Goal: Transaction & Acquisition: Purchase product/service

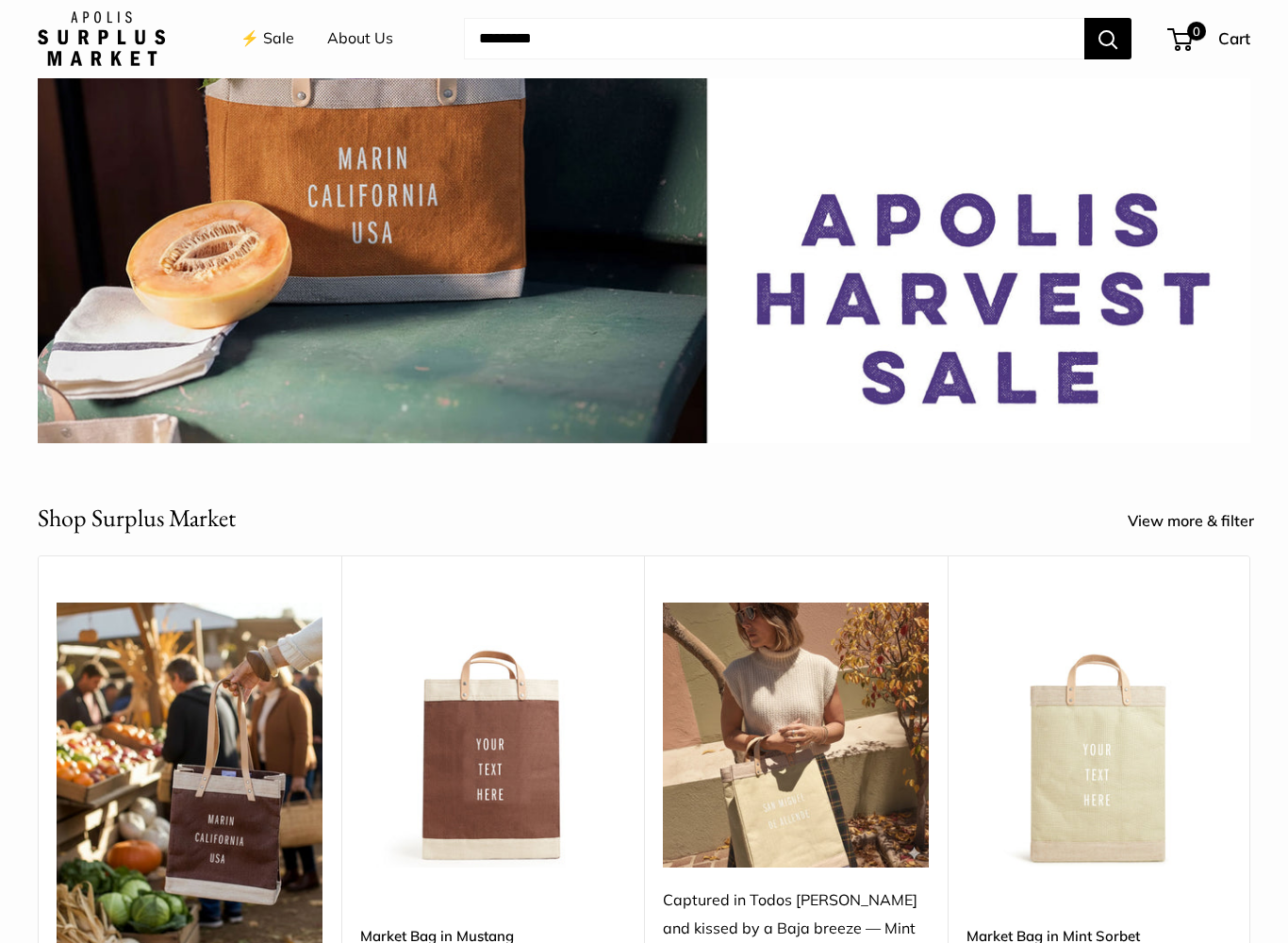
scroll to position [276, 0]
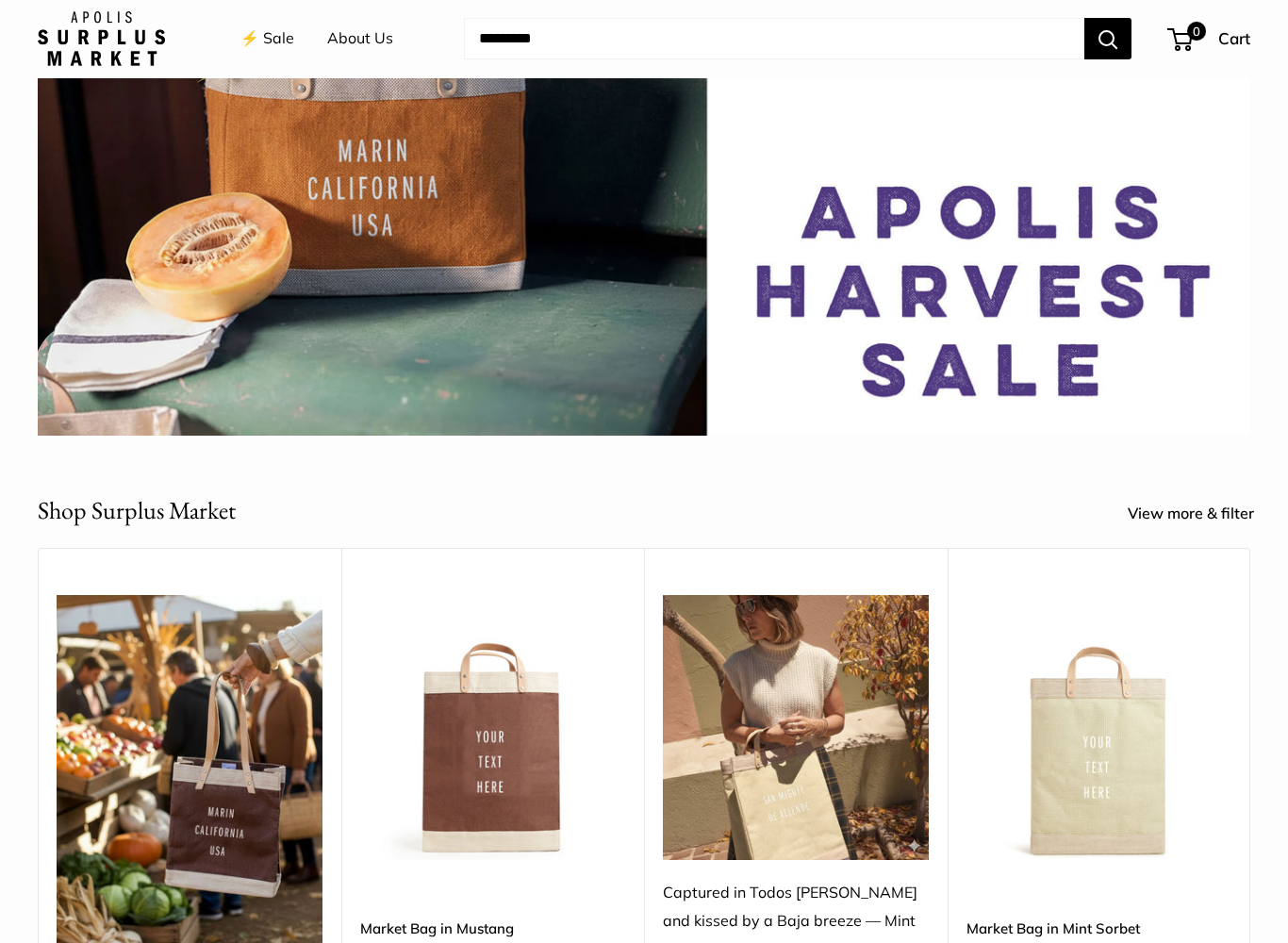
click at [1191, 509] on link "View more & filter" at bounding box center [1201, 515] width 148 height 29
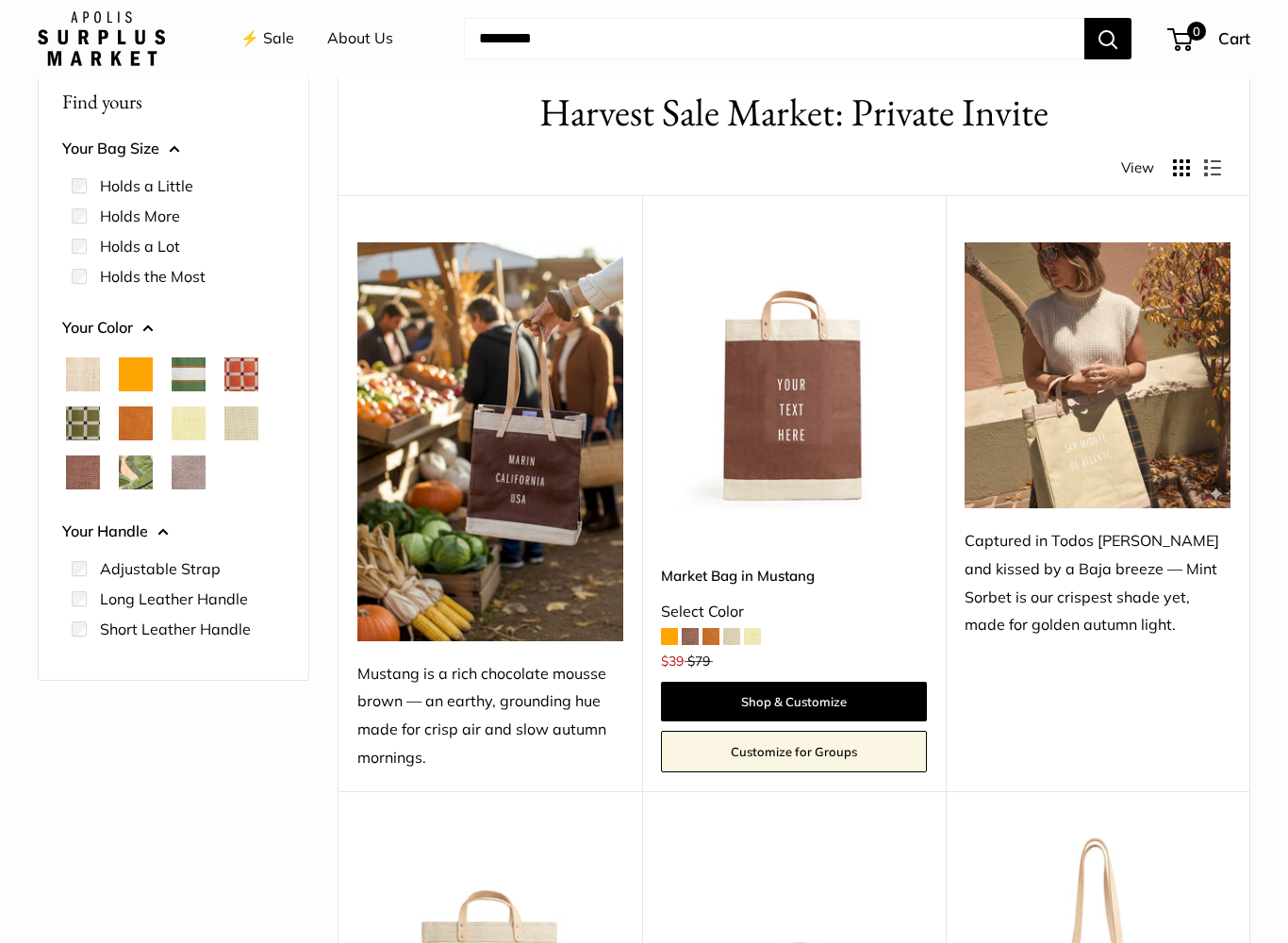
scroll to position [88, 0]
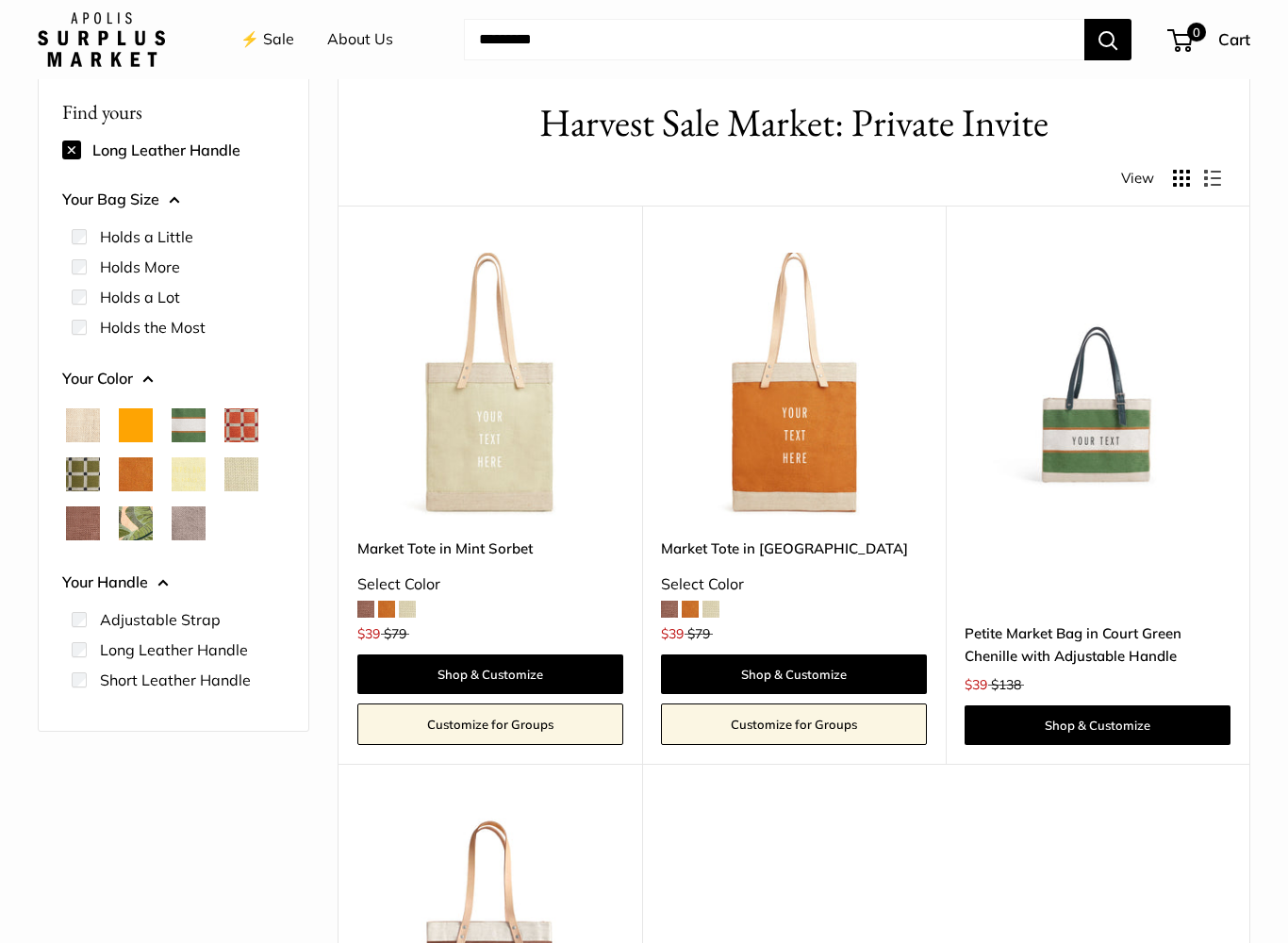
scroll to position [75, 0]
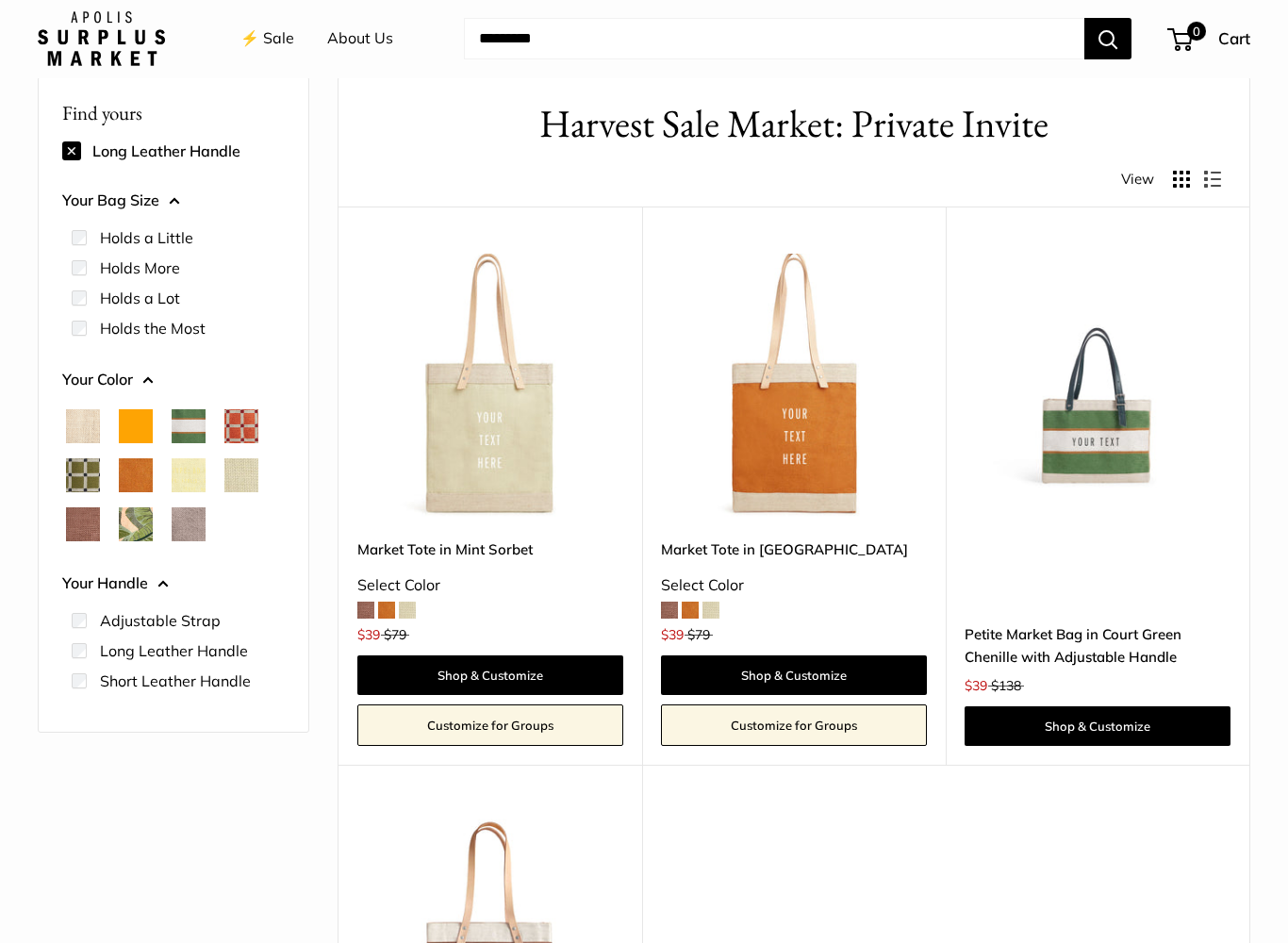
click at [1092, 443] on img at bounding box center [1098, 387] width 266 height 266
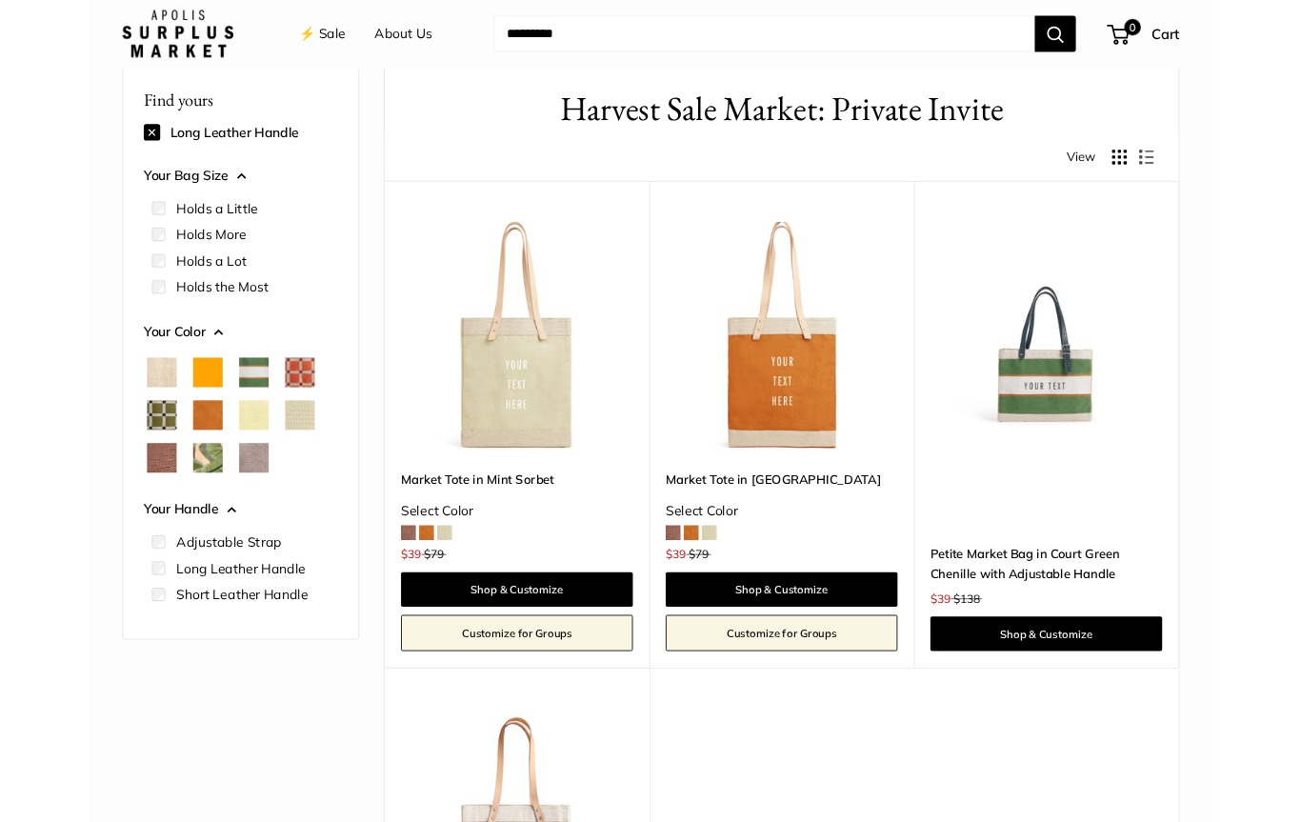
scroll to position [131, 0]
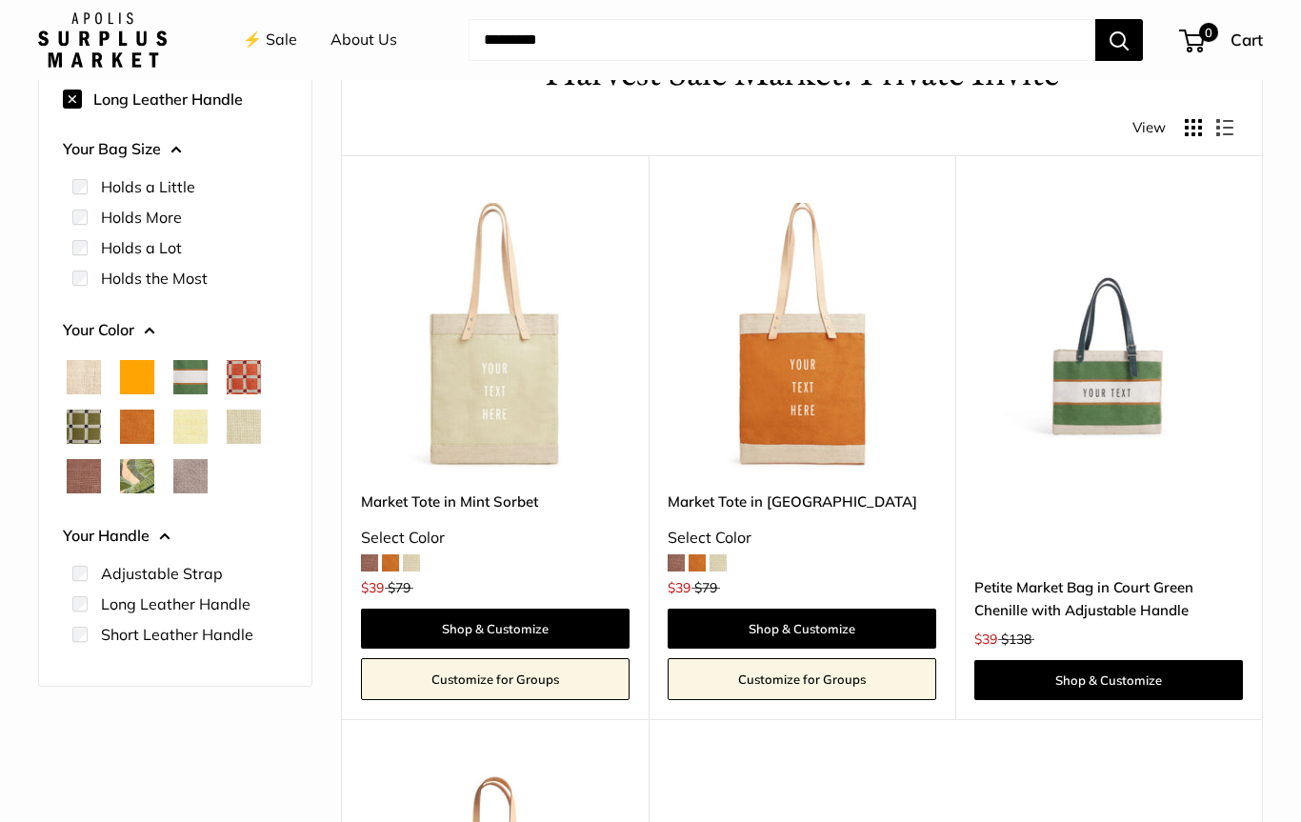
click at [136, 371] on span "Orange" at bounding box center [137, 377] width 34 height 34
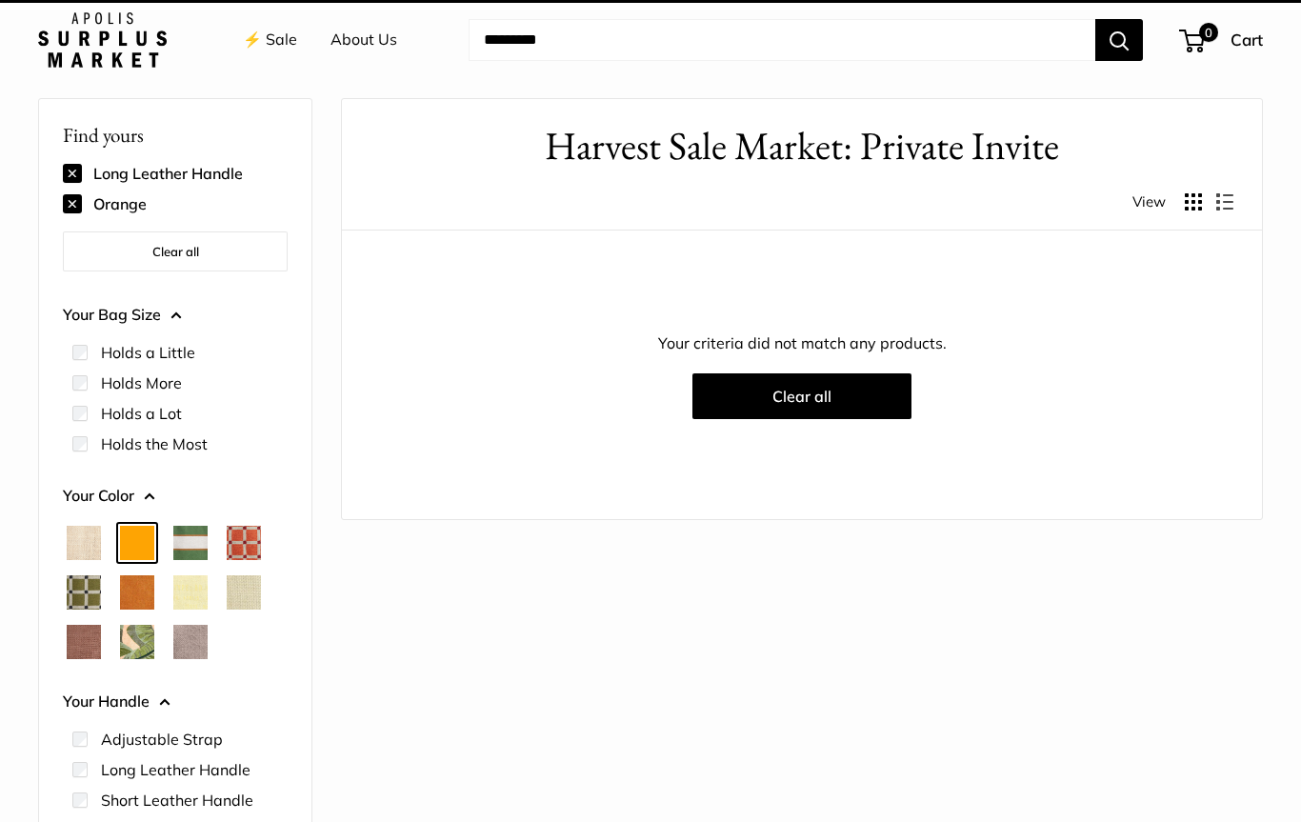
scroll to position [50, 0]
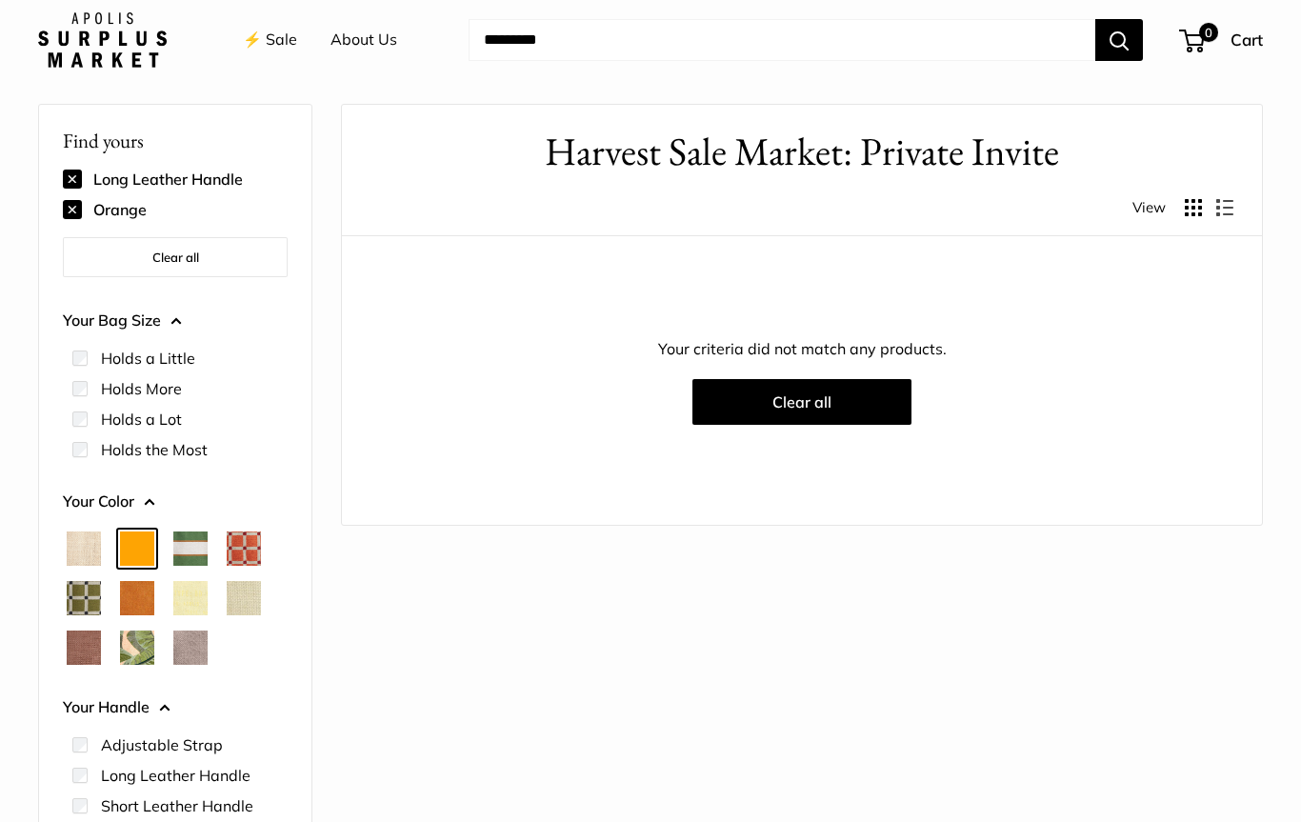
click at [76, 200] on button at bounding box center [72, 209] width 19 height 19
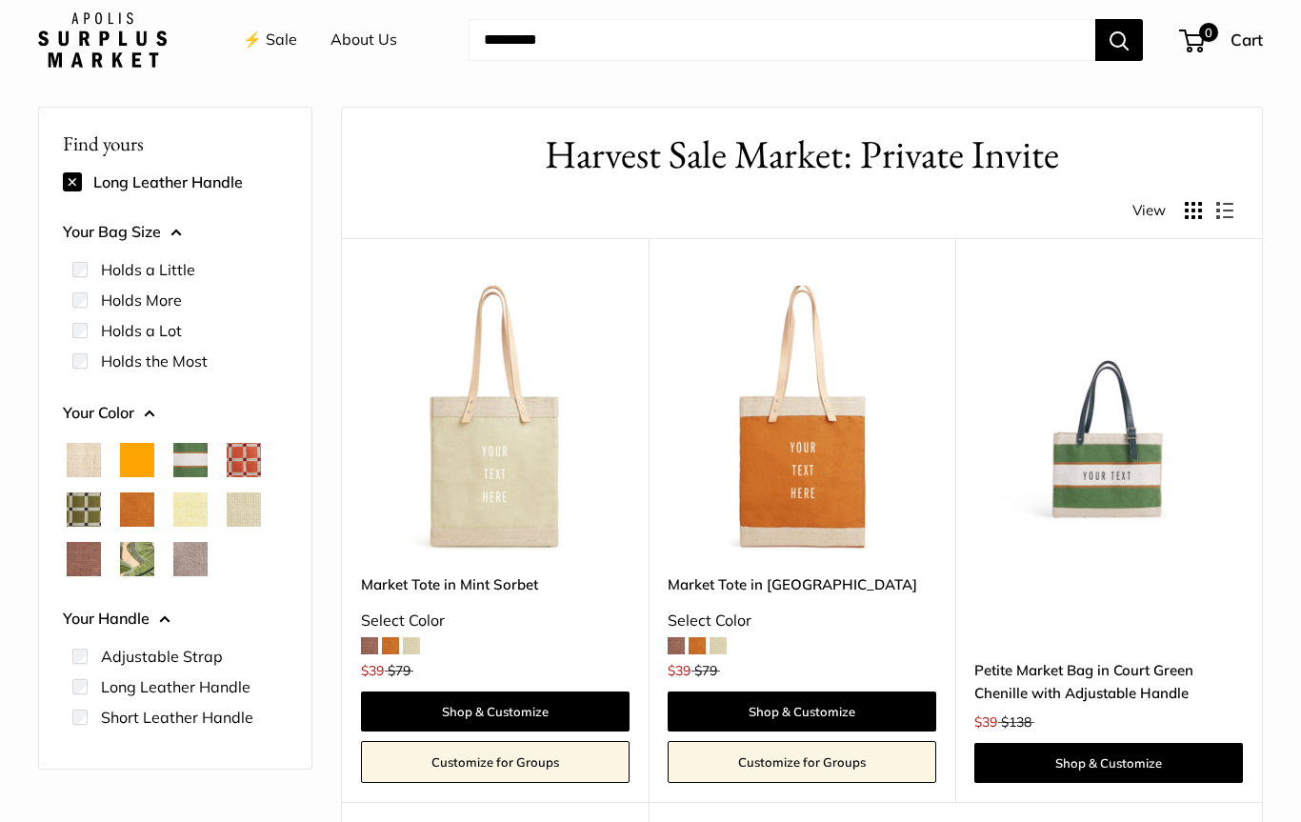
scroll to position [46, 0]
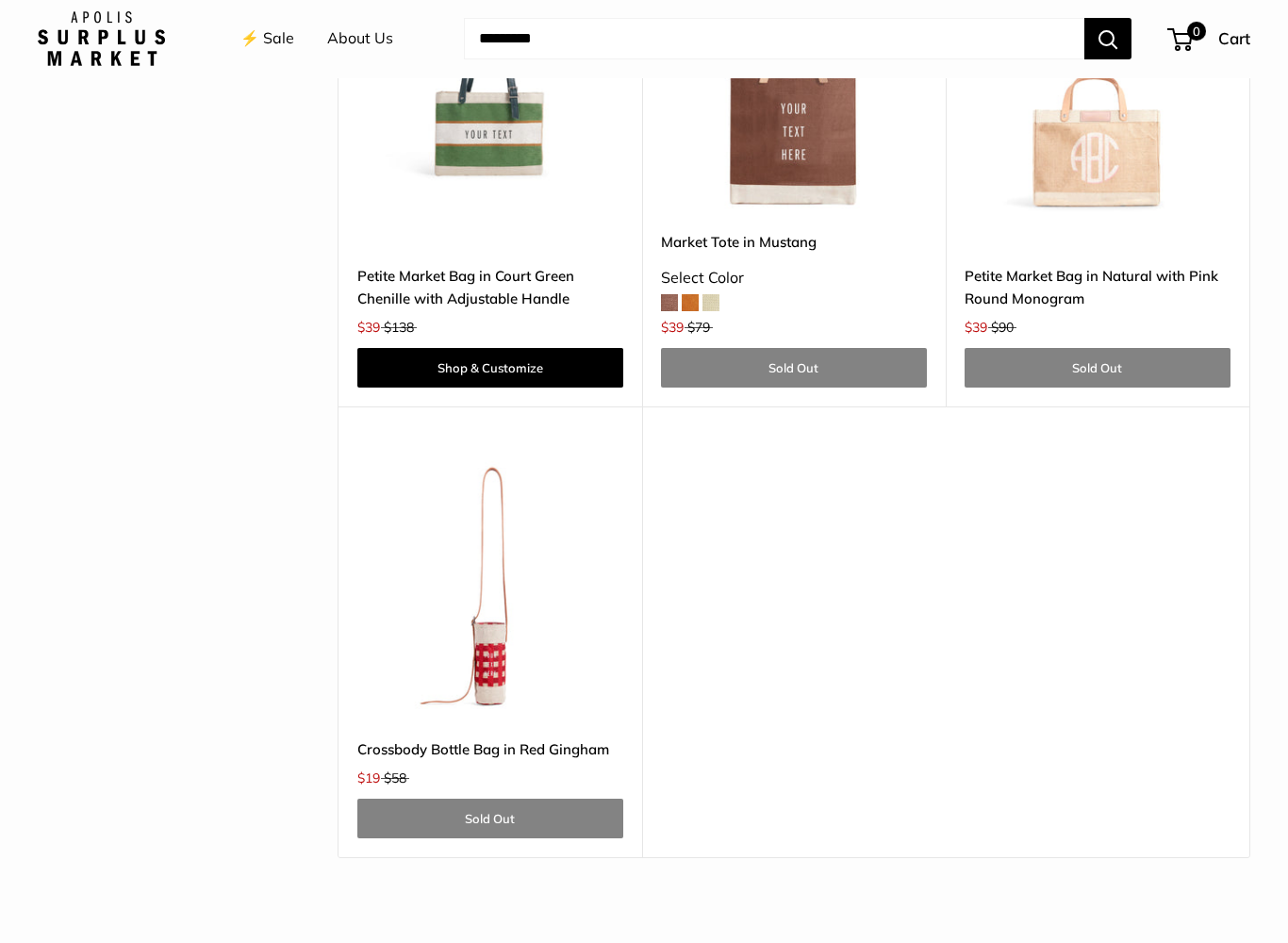
scroll to position [4297, 0]
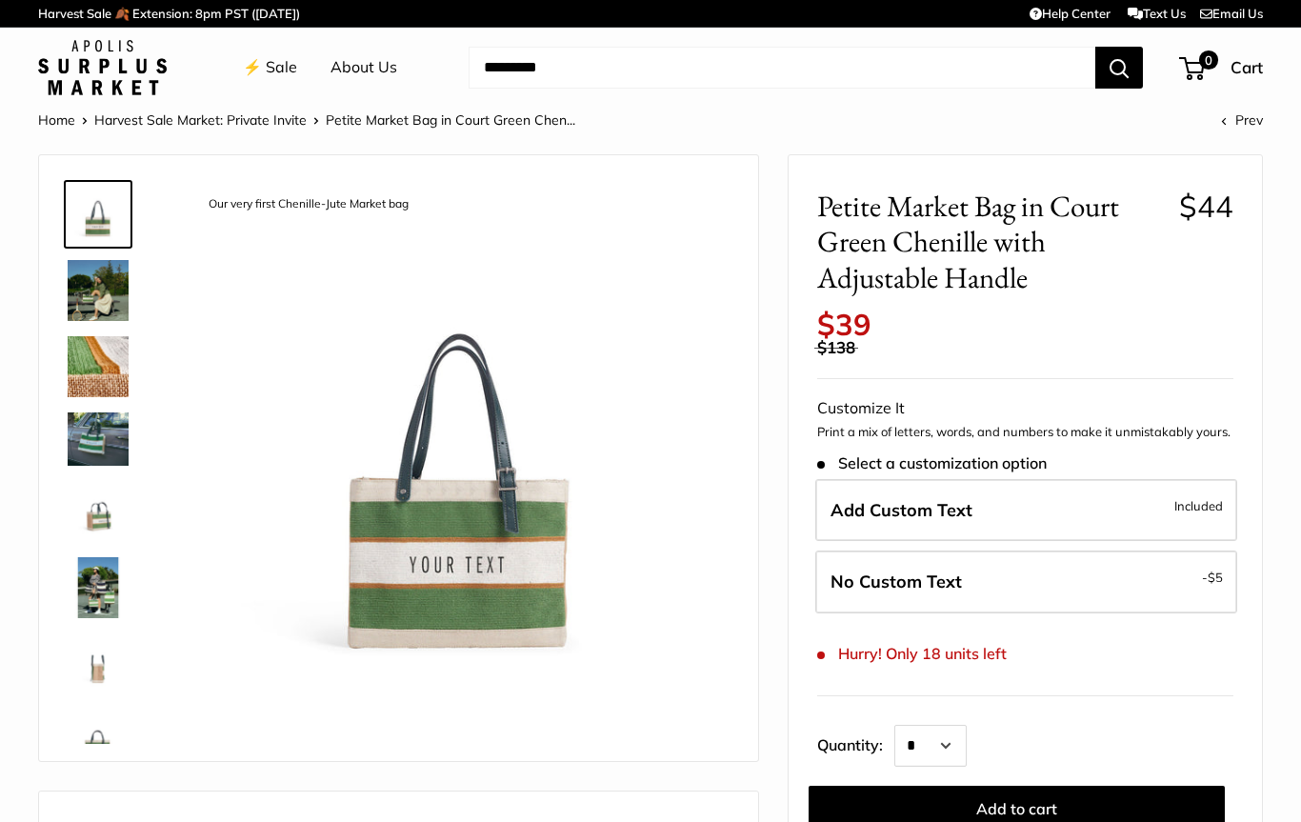
click at [93, 296] on img at bounding box center [98, 290] width 61 height 61
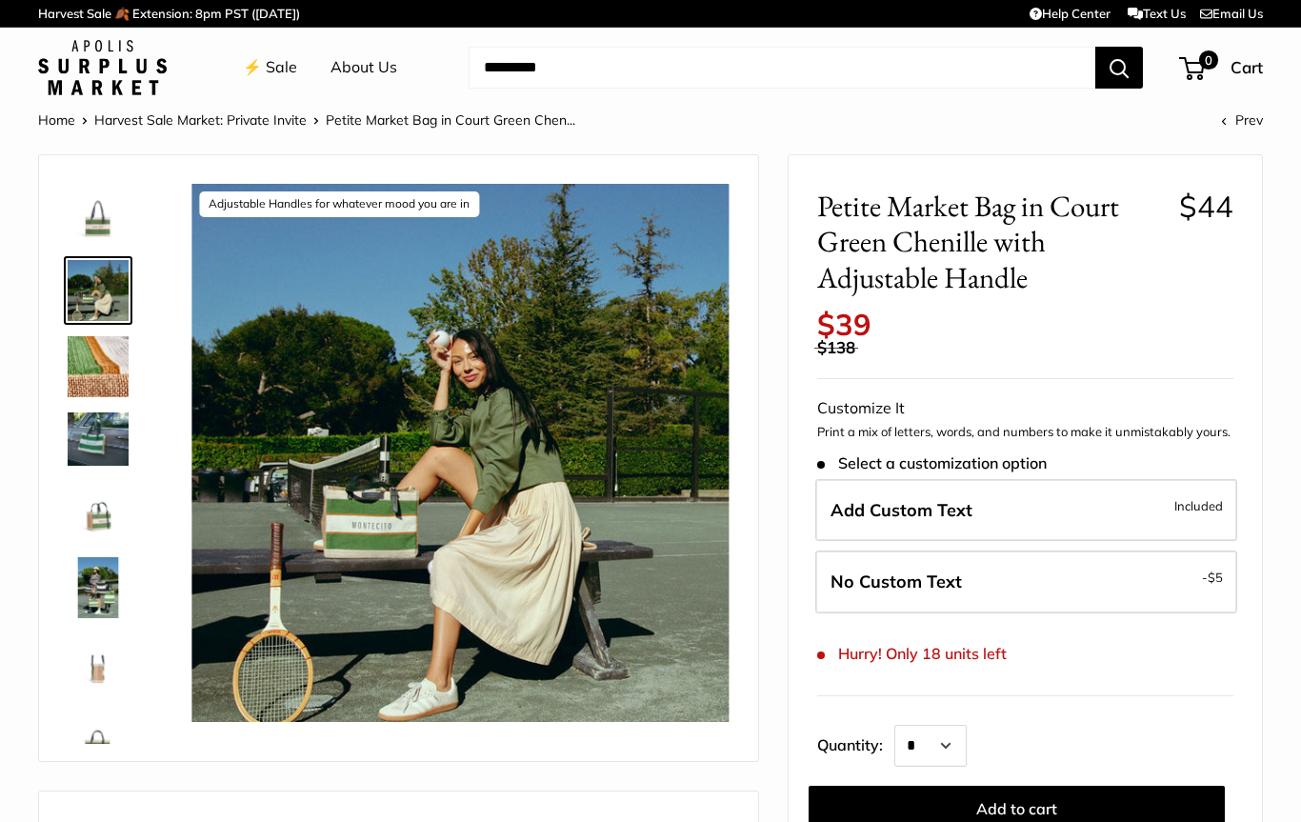
click at [96, 356] on img at bounding box center [98, 366] width 61 height 61
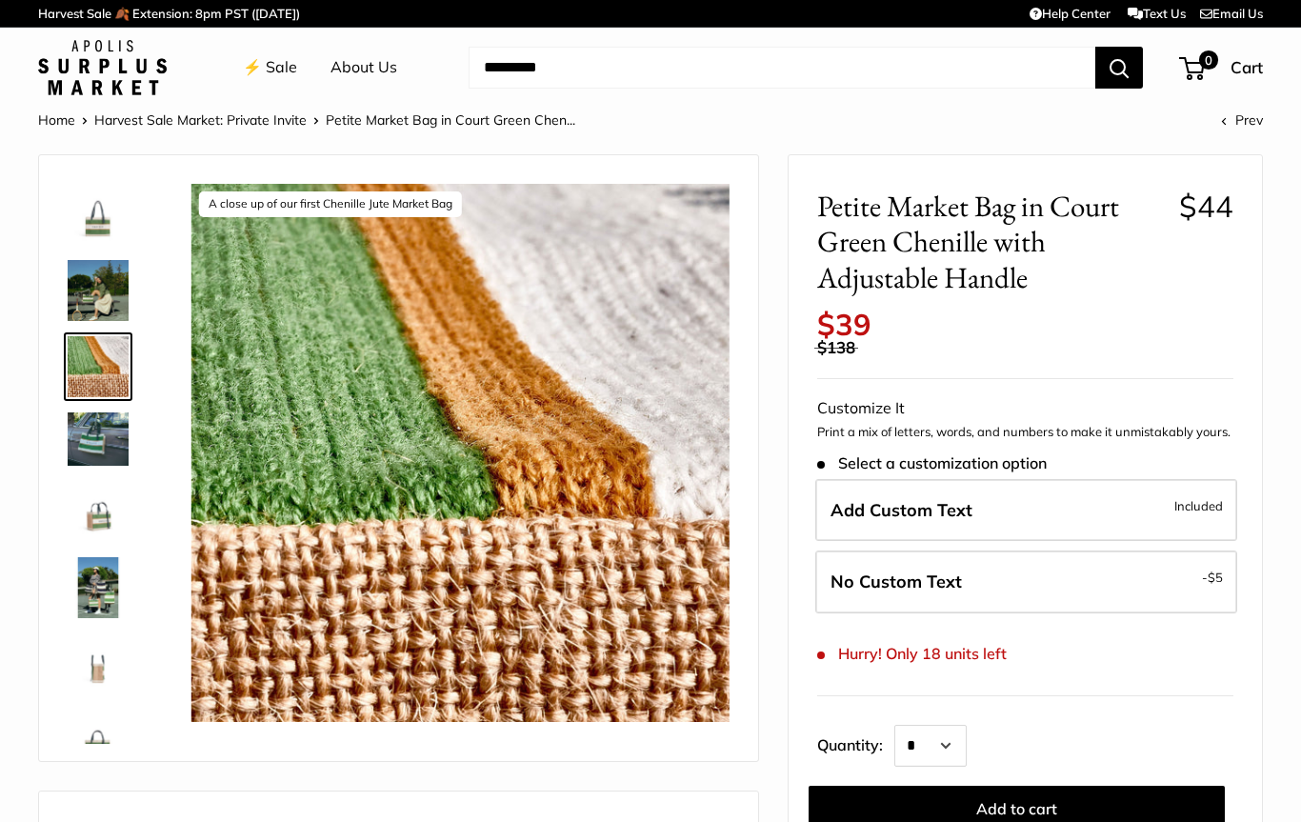
click at [89, 425] on img at bounding box center [98, 439] width 61 height 52
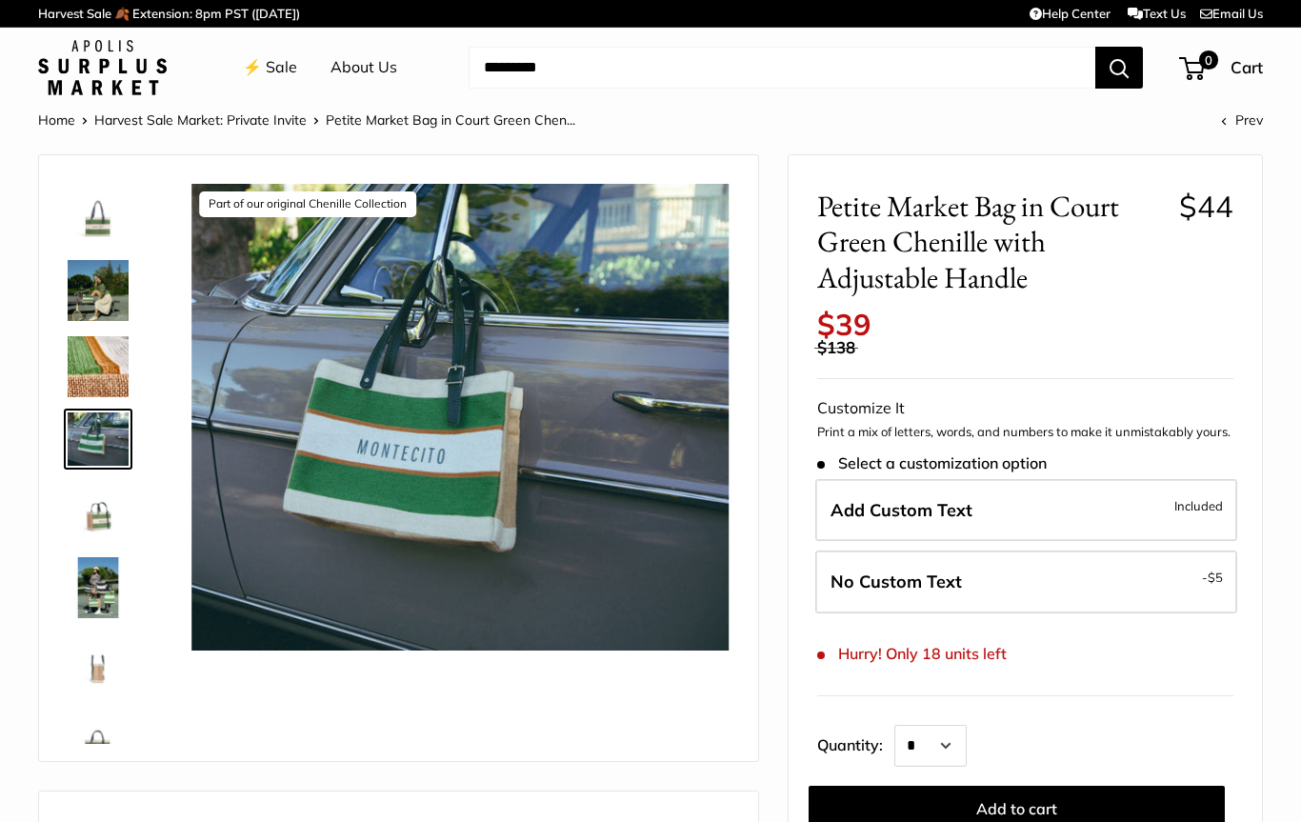
click at [84, 515] on img at bounding box center [98, 511] width 61 height 61
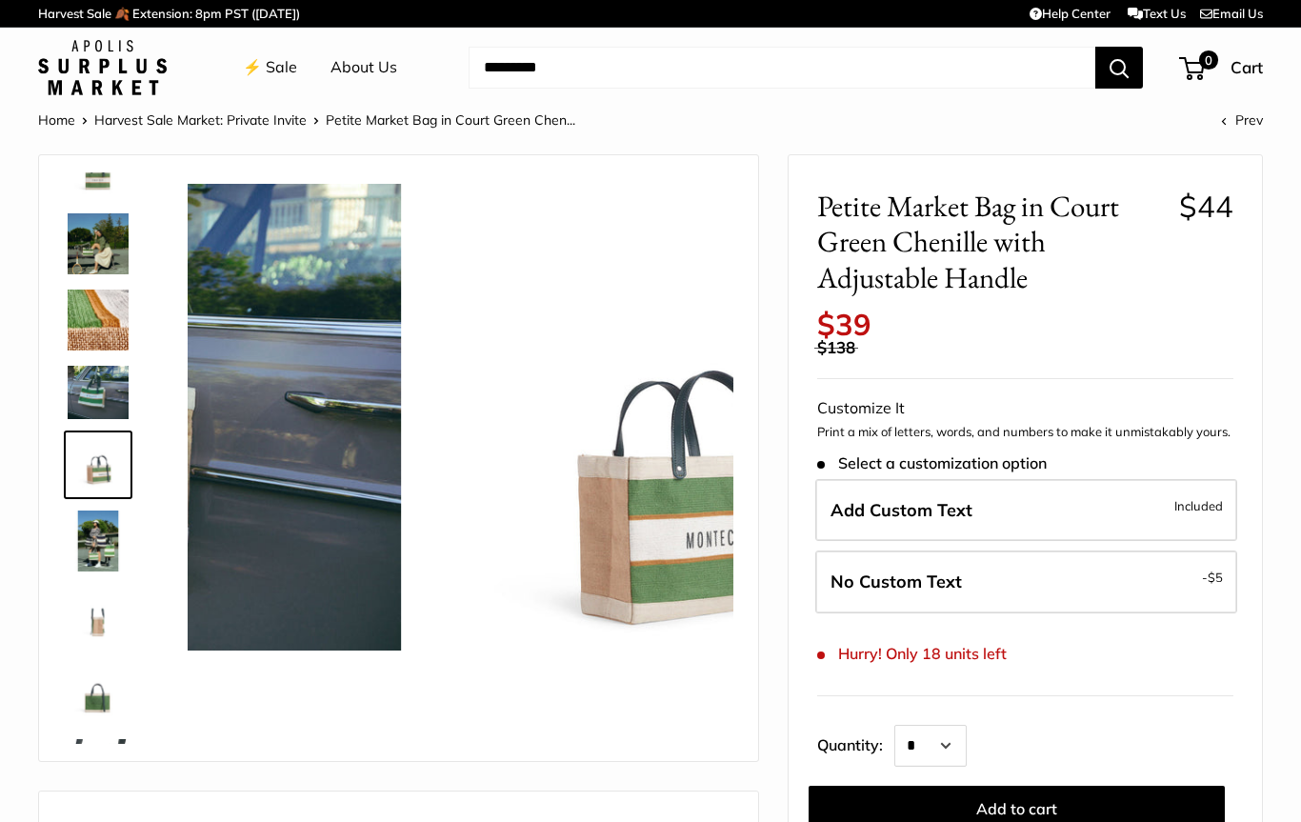
scroll to position [50, 0]
